Goal: Find specific page/section: Find specific page/section

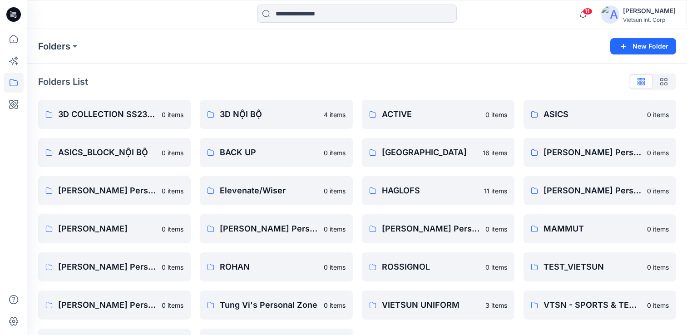
scroll to position [33, 0]
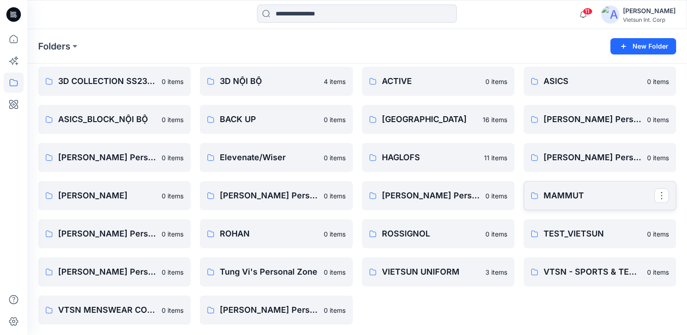
click at [562, 194] on p "MAMMUT" at bounding box center [599, 195] width 111 height 13
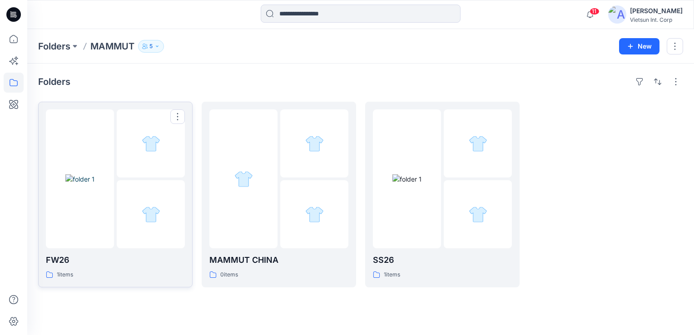
click at [94, 184] on img at bounding box center [79, 179] width 29 height 10
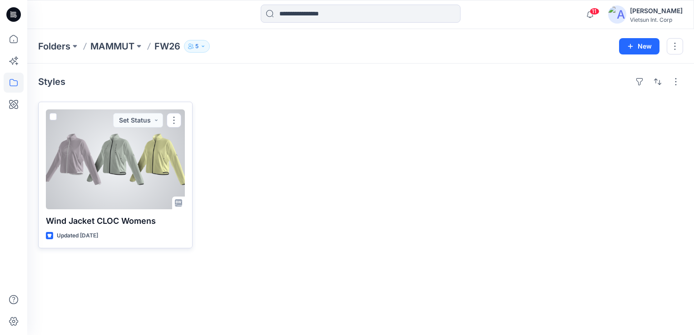
click at [64, 173] on div at bounding box center [115, 159] width 139 height 100
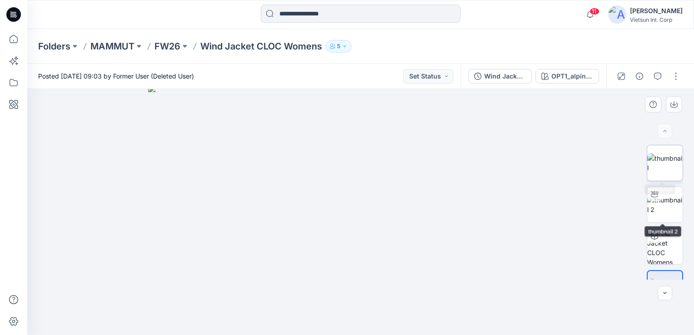
click at [665, 165] on img at bounding box center [664, 162] width 35 height 19
click at [678, 209] on img at bounding box center [664, 204] width 35 height 19
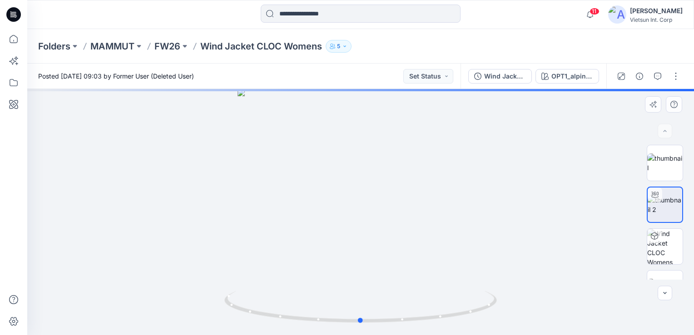
click at [534, 158] on div at bounding box center [360, 212] width 667 height 246
